Goal: Obtain resource: Download file/media

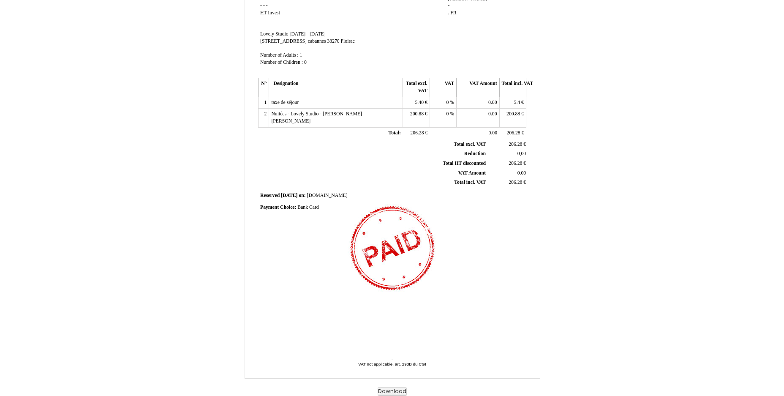
scroll to position [41, 0]
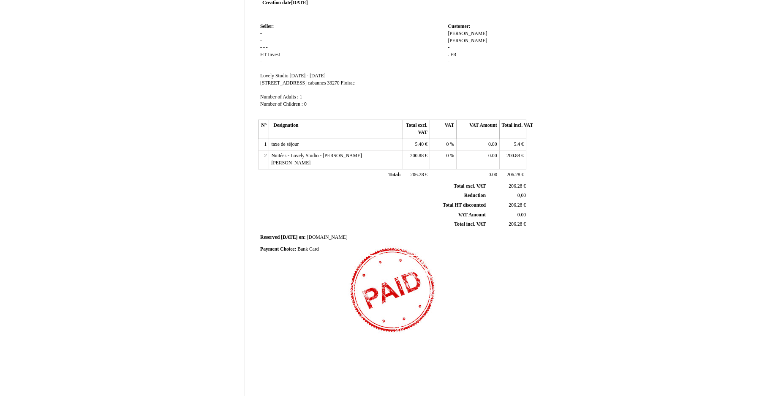
scroll to position [101, 0]
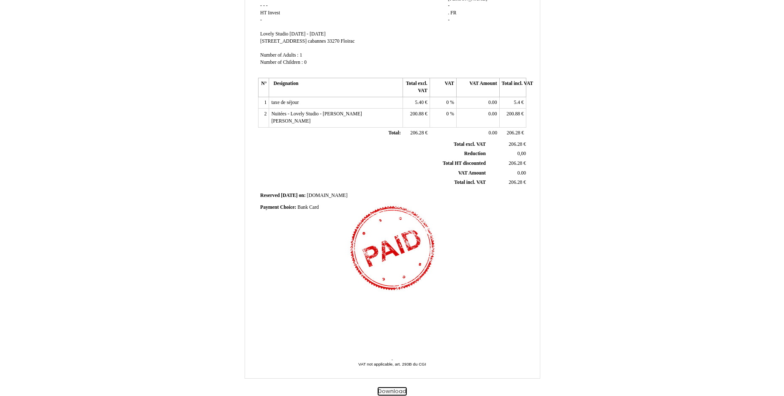
click at [391, 393] on button "Download" at bounding box center [392, 391] width 29 height 9
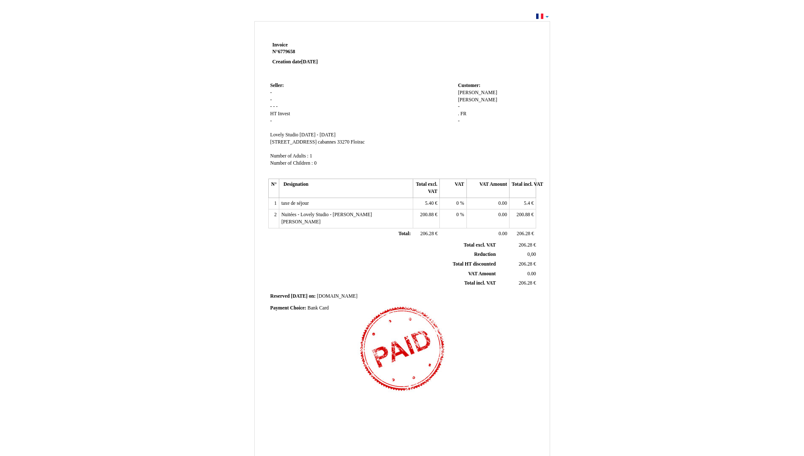
scroll to position [41, 0]
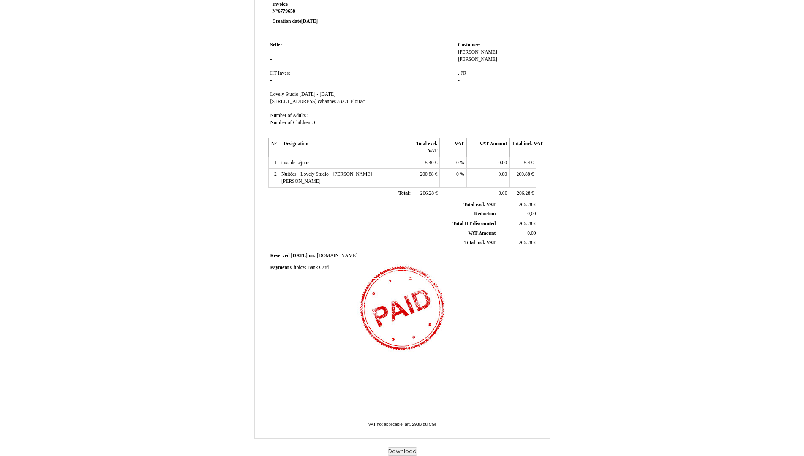
click at [605, 224] on div "Invoice Invoice N° 6779658 6779658 Creation date 18 September 2025 Seller: Sell…" at bounding box center [402, 216] width 494 height 477
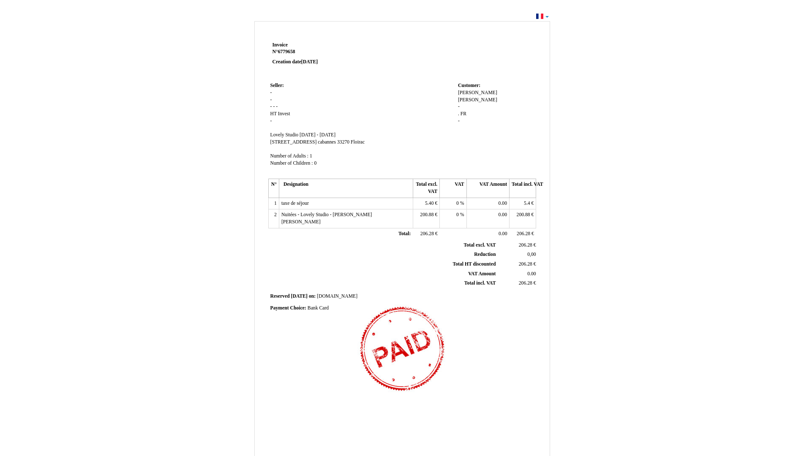
drag, startPoint x: 685, startPoint y: 227, endPoint x: 681, endPoint y: 240, distance: 13.5
click at [681, 240] on div "Invoice Invoice N° 6779658 6779658 Creation date 18 September 2025 Seller: Sell…" at bounding box center [402, 254] width 804 height 486
click at [640, 366] on div "Invoice Invoice N° 6779658 6779658 Creation date 18 September 2025 Seller: Sell…" at bounding box center [402, 257] width 494 height 477
click at [720, 49] on div "Invoice Invoice N° 6779658 6779658 Creation date 18 September 2025 Seller: Sell…" at bounding box center [402, 254] width 804 height 486
